Goal: Task Accomplishment & Management: Manage account settings

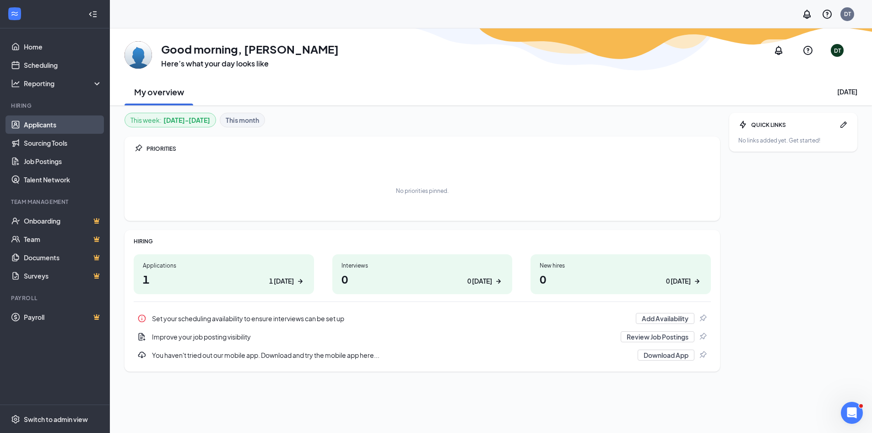
click at [47, 130] on link "Applicants" at bounding box center [63, 124] width 78 height 18
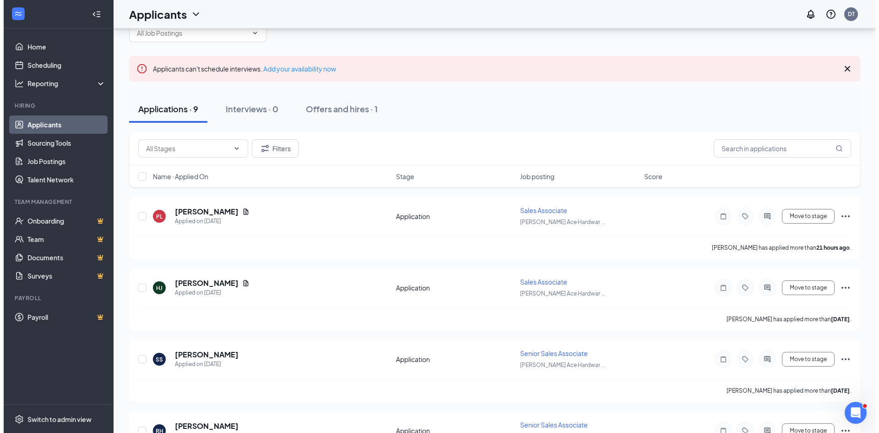
scroll to position [46, 0]
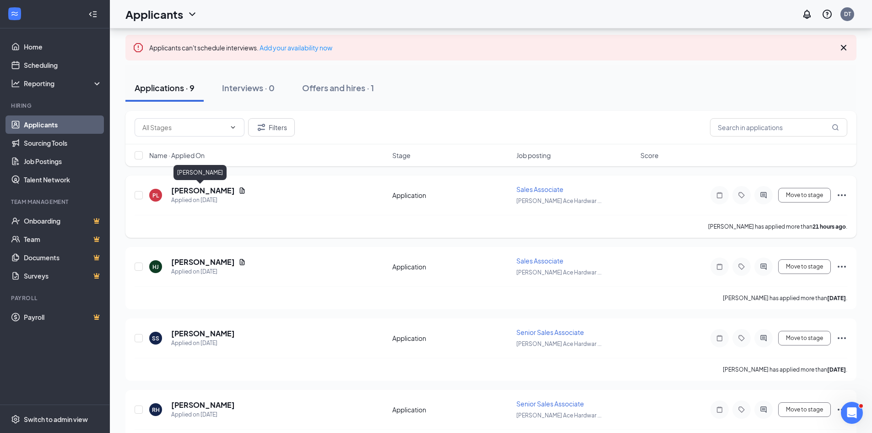
click at [207, 192] on h5 "[PERSON_NAME]" at bounding box center [203, 190] width 64 height 10
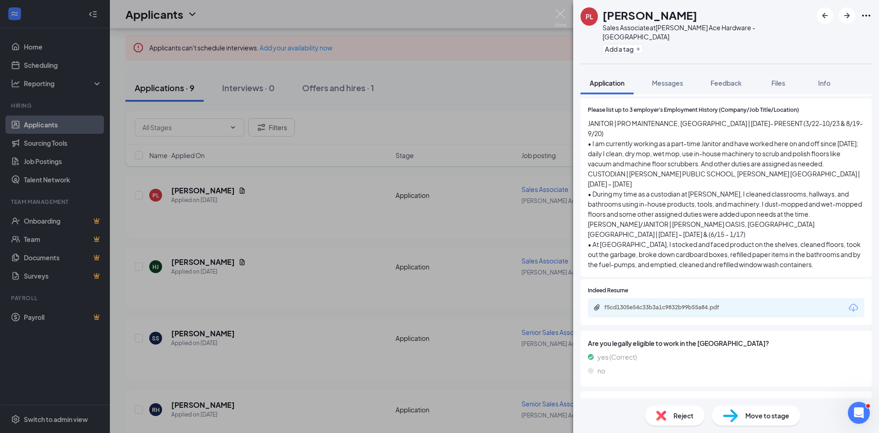
scroll to position [549, 0]
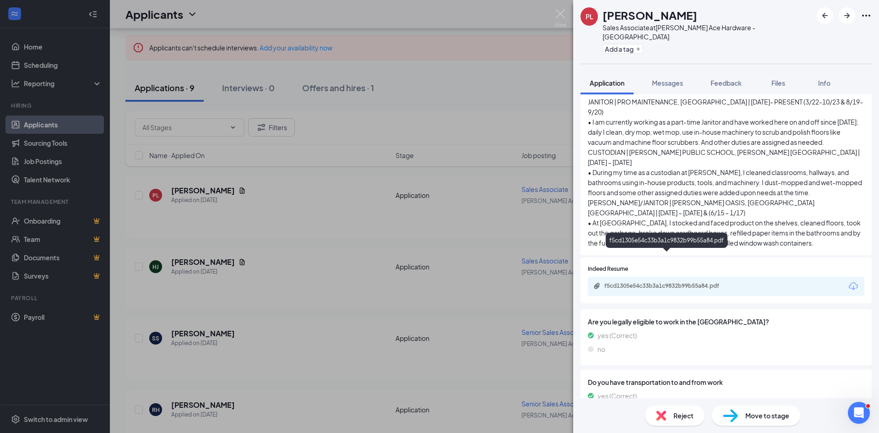
click at [670, 282] on div "f5cd1305e54c33b3a1c9832b99b55a84.pdf" at bounding box center [668, 285] width 128 height 7
click at [844, 14] on icon "ArrowRight" at bounding box center [846, 15] width 11 height 11
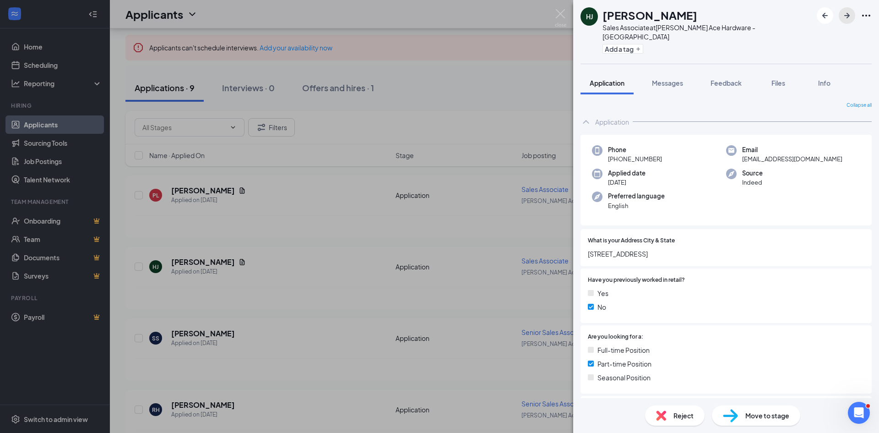
click at [844, 14] on icon "ArrowRight" at bounding box center [846, 15] width 11 height 11
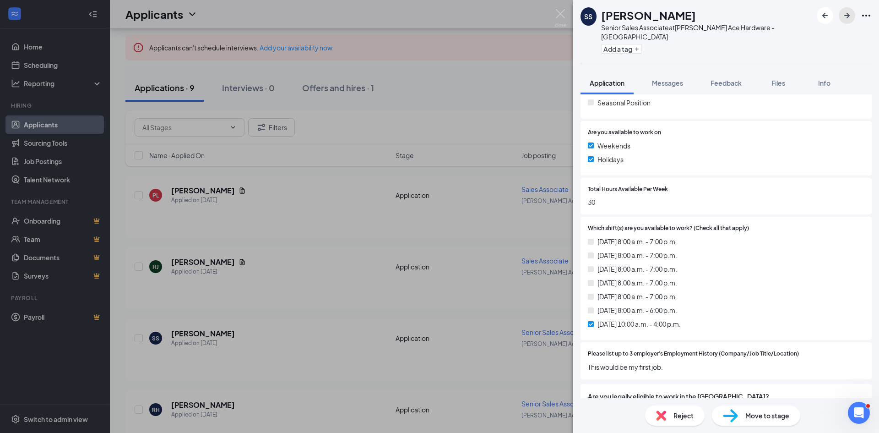
scroll to position [412, 0]
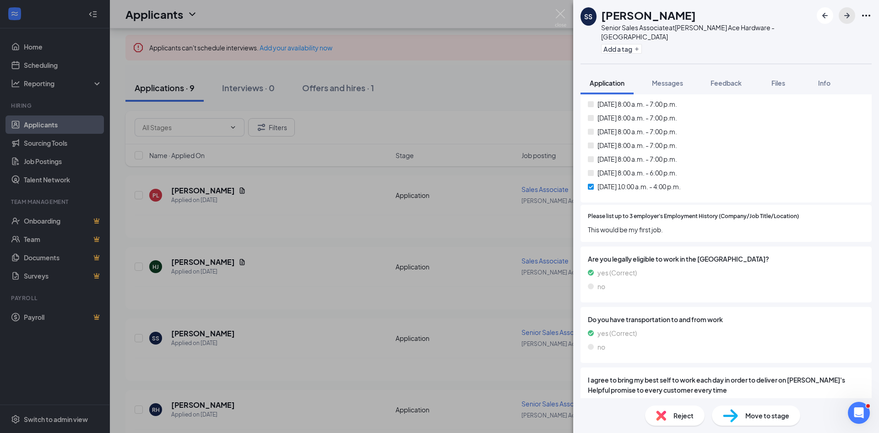
click at [842, 21] on button "button" at bounding box center [847, 15] width 16 height 16
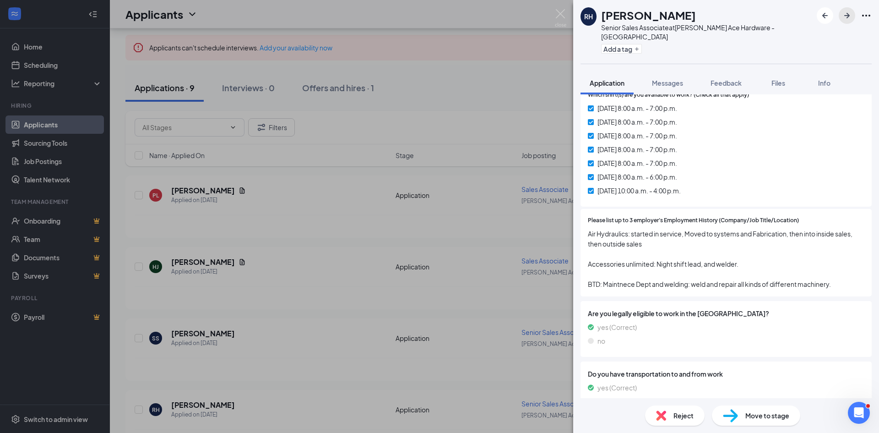
scroll to position [412, 0]
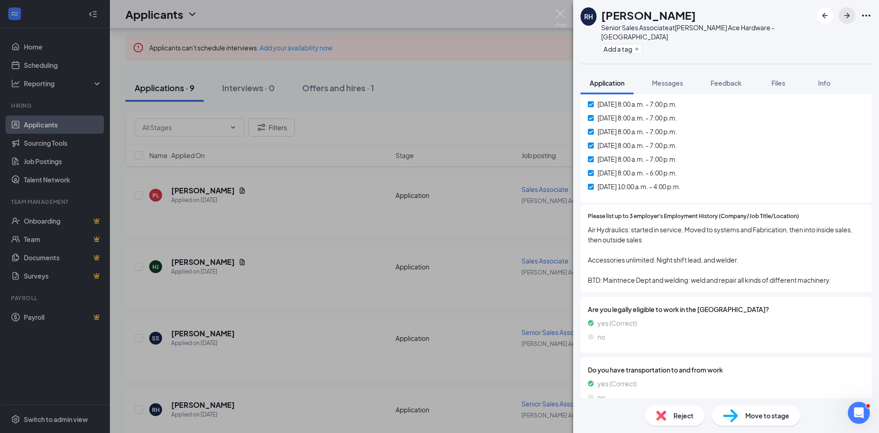
click at [851, 20] on icon "ArrowRight" at bounding box center [846, 15] width 11 height 11
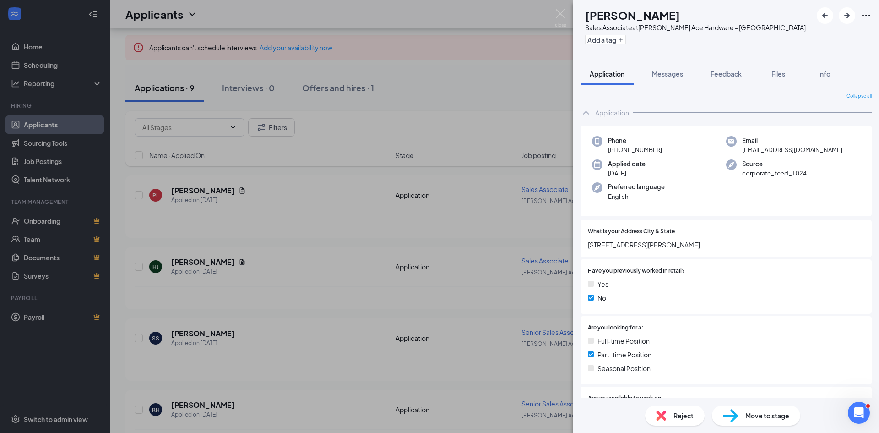
click at [229, 226] on div "AO [PERSON_NAME] Sales Associate at [PERSON_NAME] Ace Hardware - [GEOGRAPHIC_DA…" at bounding box center [439, 216] width 879 height 433
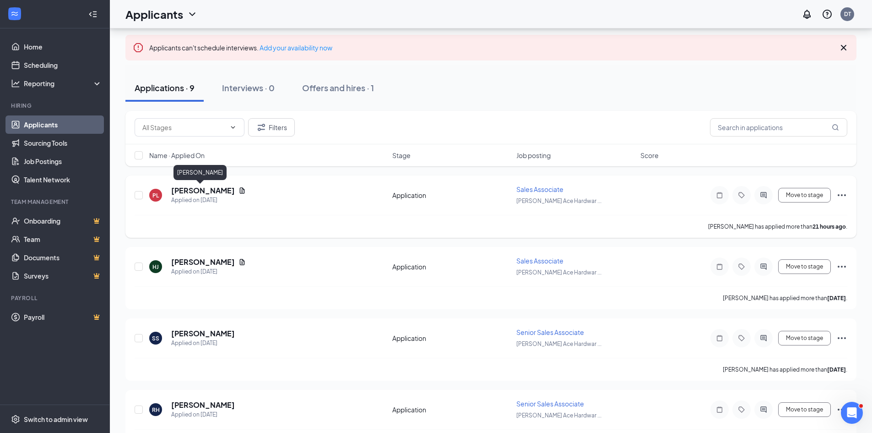
click at [205, 191] on h5 "[PERSON_NAME]" at bounding box center [203, 190] width 64 height 10
